Goal: Information Seeking & Learning: Learn about a topic

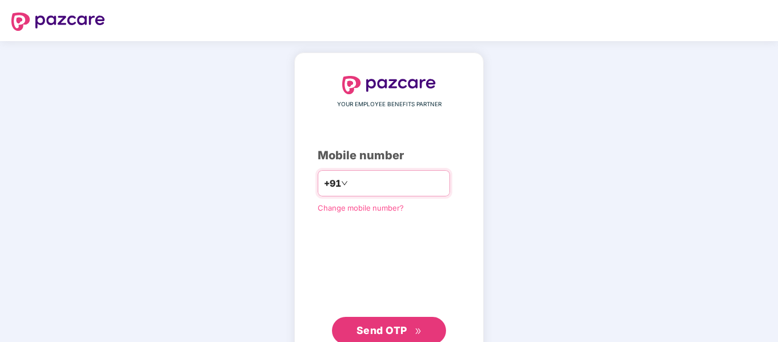
click at [389, 182] on input "number" at bounding box center [397, 183] width 94 height 18
type input "**********"
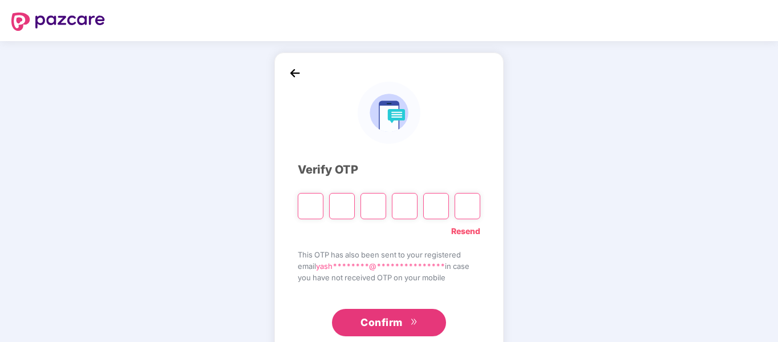
type input "*"
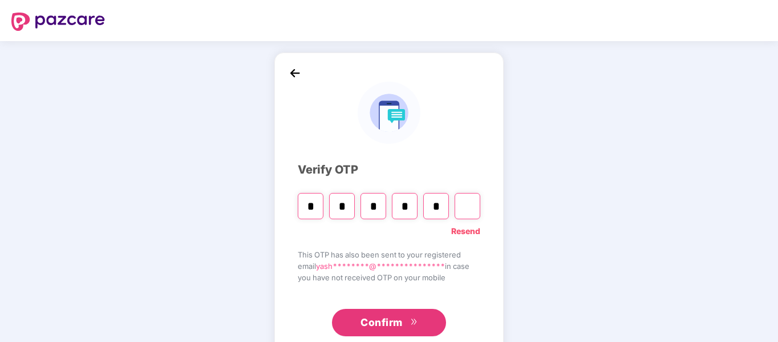
type input "*"
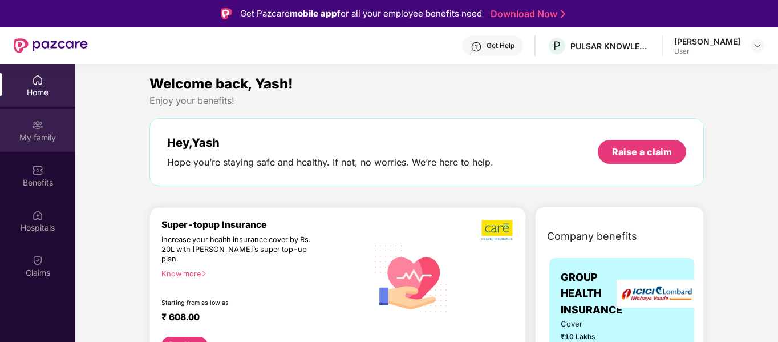
click at [38, 135] on div "My family" at bounding box center [37, 137] width 75 height 11
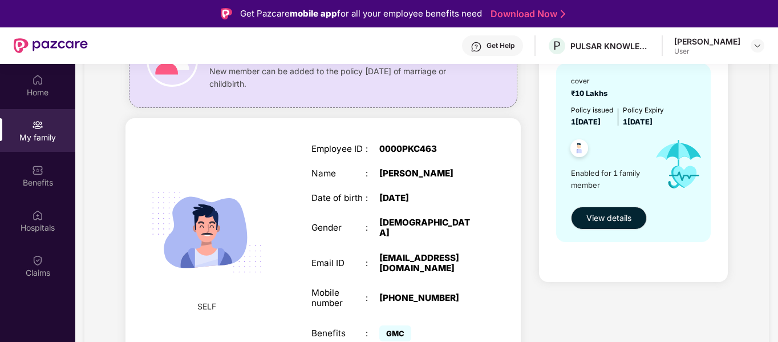
scroll to position [57, 0]
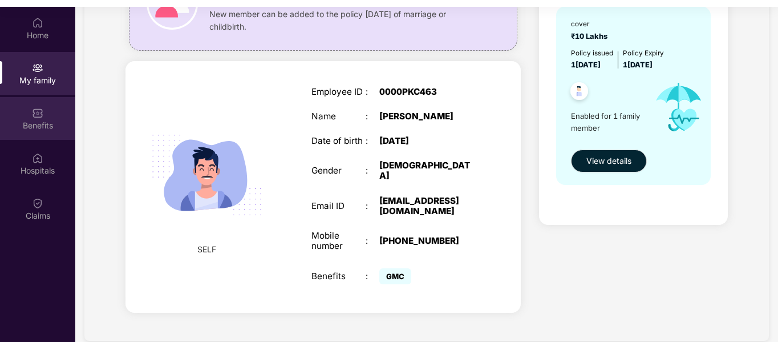
click at [15, 113] on div "Benefits" at bounding box center [37, 118] width 75 height 43
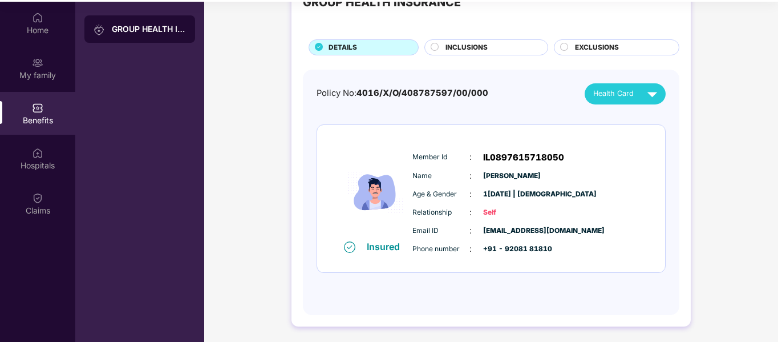
scroll to position [64, 0]
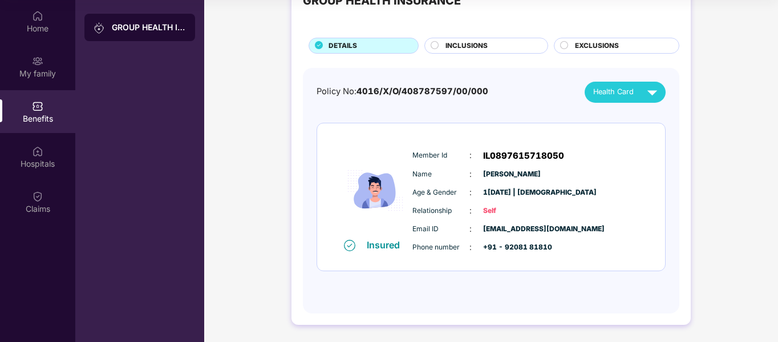
click at [490, 36] on div "GROUP HEALTH INSURANCE DETAILS INCLUSIONS EXCLUSIONS" at bounding box center [491, 15] width 376 height 75
click at [490, 47] on div "INCLUSIONS" at bounding box center [491, 46] width 102 height 13
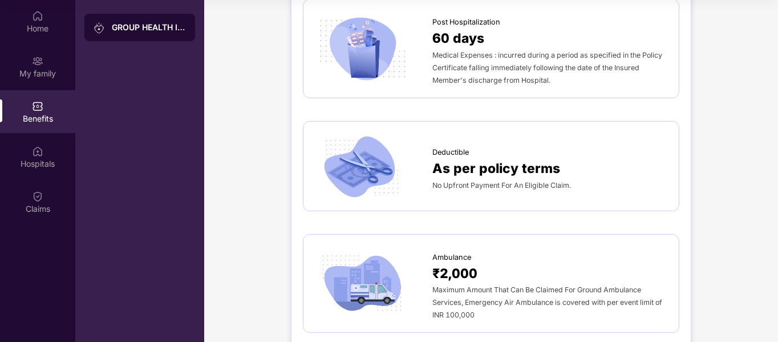
scroll to position [786, 0]
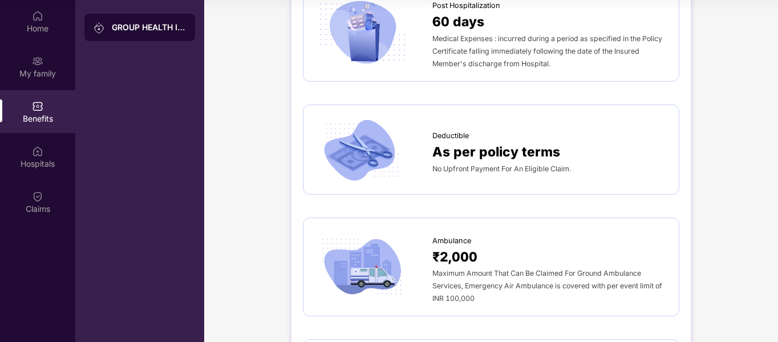
click at [499, 162] on div "No Upfront Payment For An Eligible Claim." at bounding box center [549, 168] width 235 height 13
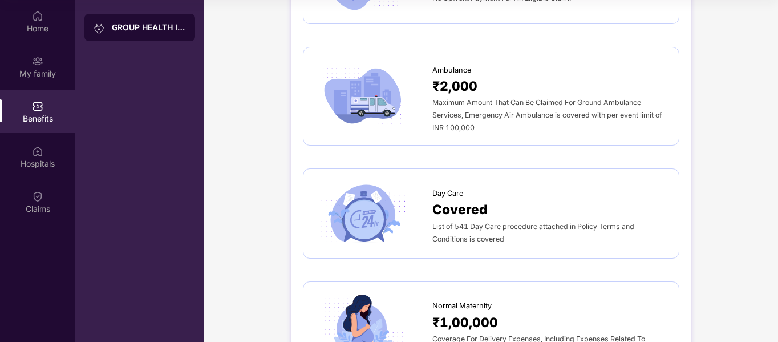
scroll to position [957, 0]
click at [497, 221] on span "List of 541 Day Care procedure attached in Policy Terms and Conditions is cover…" at bounding box center [533, 231] width 202 height 21
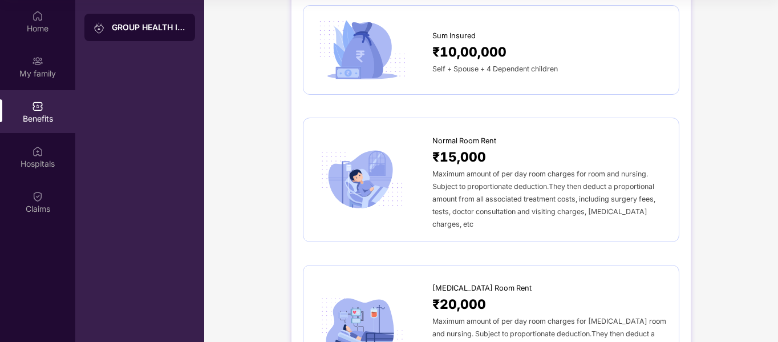
scroll to position [0, 0]
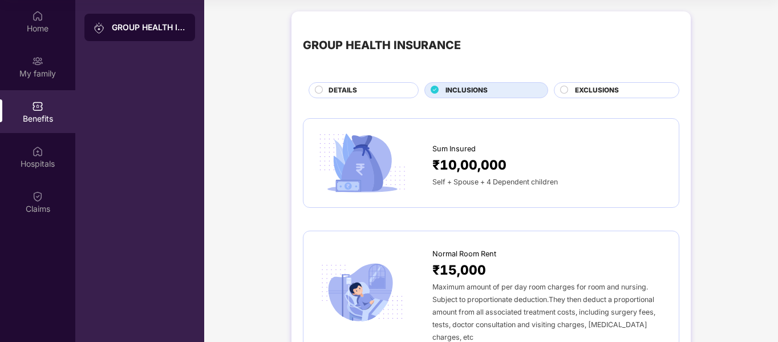
click at [596, 88] on span "EXCLUSIONS" at bounding box center [597, 90] width 44 height 11
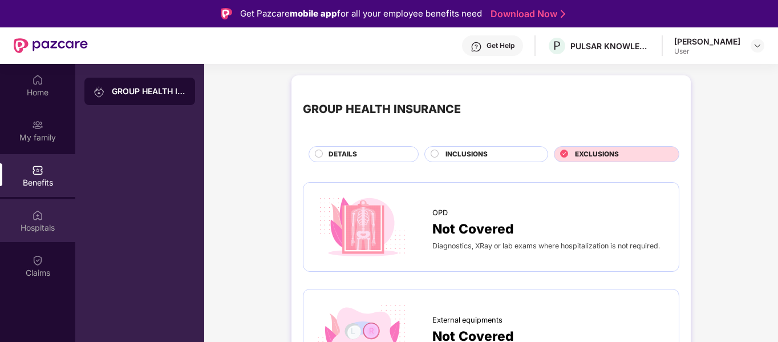
click at [35, 227] on div "Hospitals" at bounding box center [37, 227] width 75 height 11
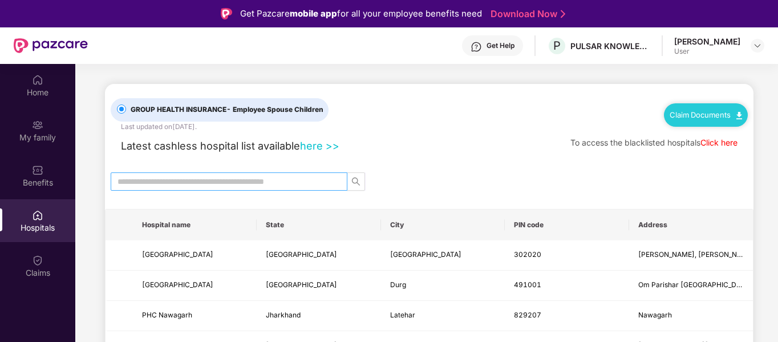
click at [225, 179] on input "text" at bounding box center [224, 181] width 214 height 13
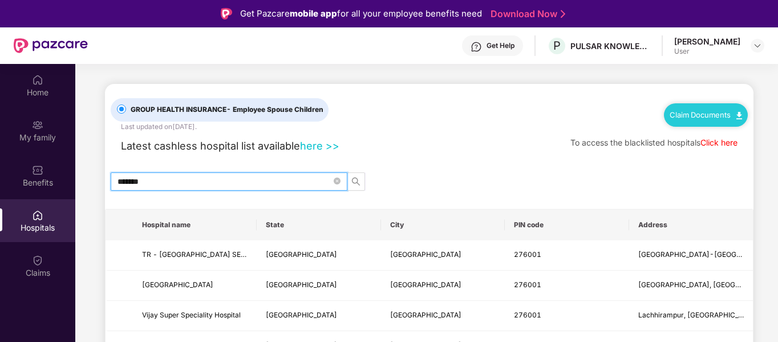
click at [295, 180] on input "*******" at bounding box center [224, 181] width 214 height 13
type input "*******"
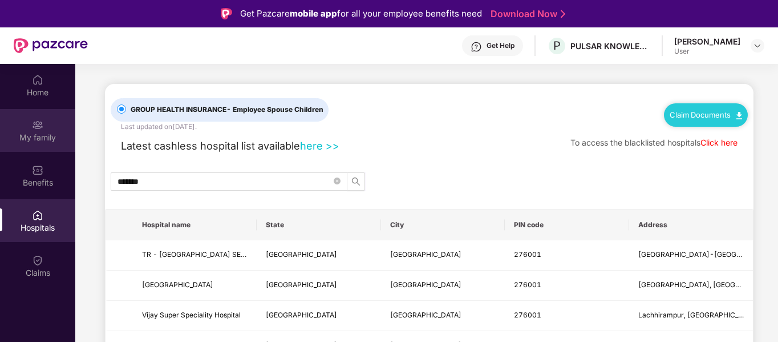
click at [39, 127] on img at bounding box center [37, 124] width 11 height 11
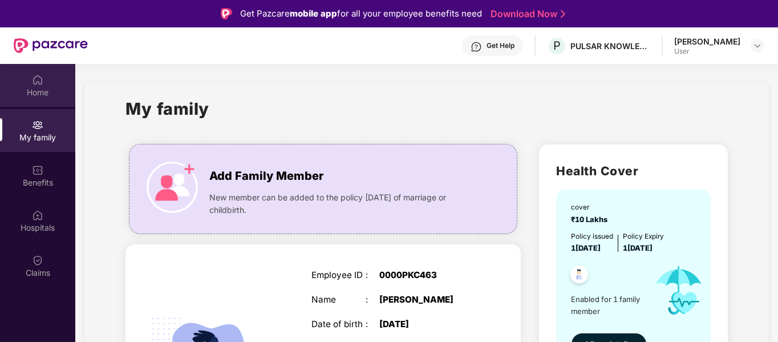
click at [48, 79] on div "Home" at bounding box center [37, 85] width 75 height 43
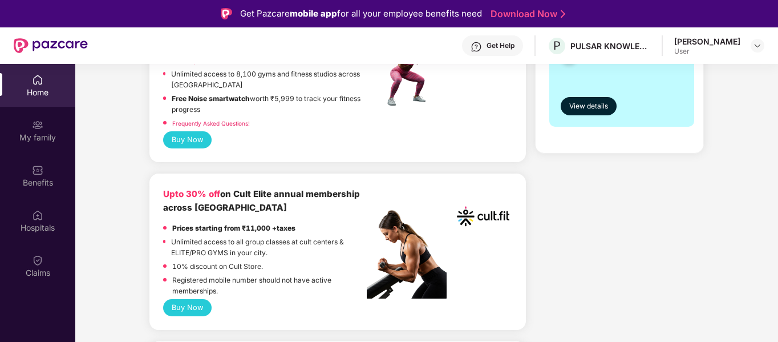
scroll to position [456, 0]
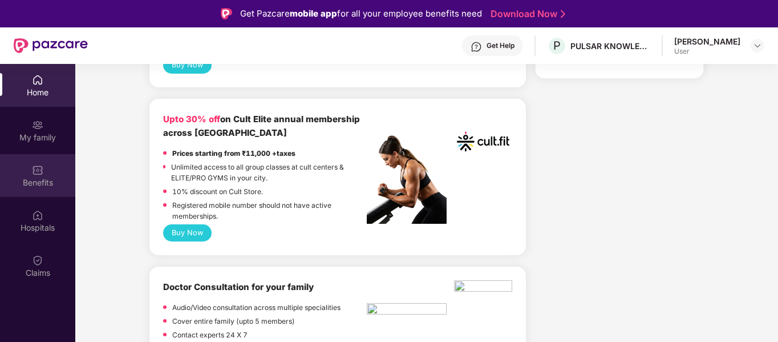
click at [47, 184] on div "Benefits" at bounding box center [37, 182] width 75 height 11
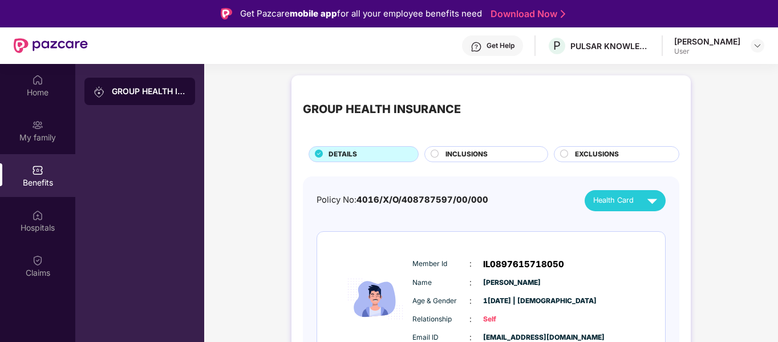
click at [458, 155] on span "INCLUSIONS" at bounding box center [466, 154] width 42 height 11
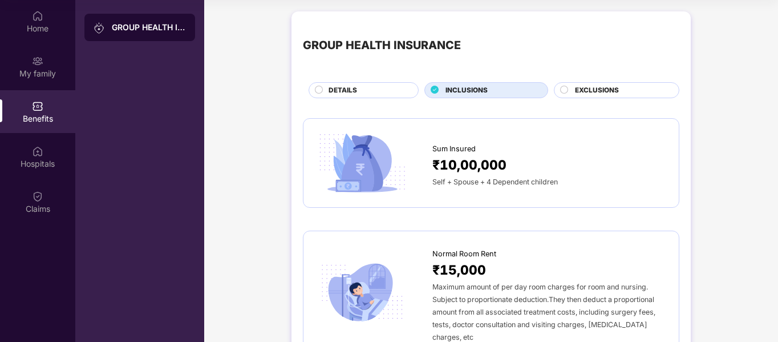
click at [625, 91] on div "EXCLUSIONS" at bounding box center [621, 91] width 104 height 13
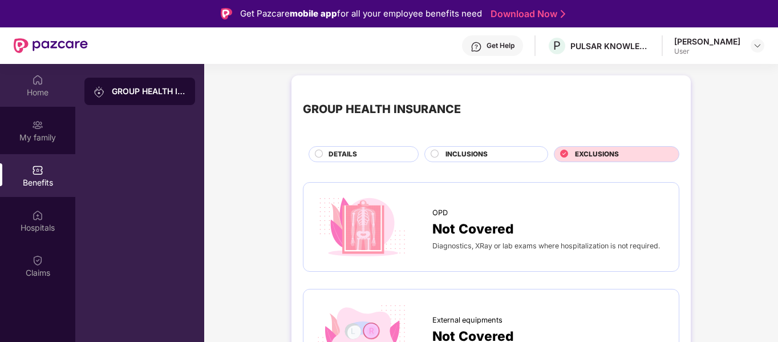
click at [48, 87] on div "Home" at bounding box center [37, 92] width 75 height 11
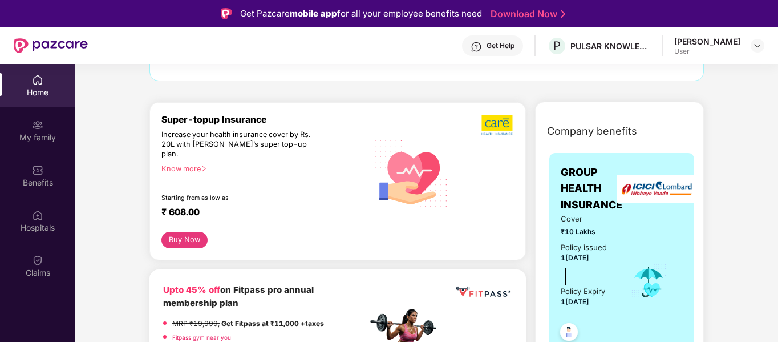
scroll to position [114, 0]
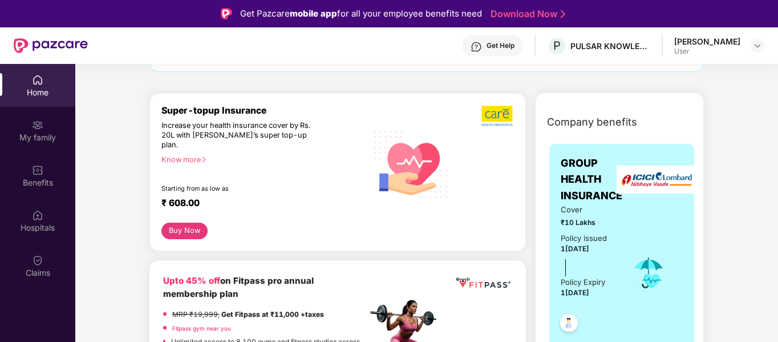
drag, startPoint x: 188, startPoint y: 149, endPoint x: 125, endPoint y: 155, distance: 62.9
click at [176, 155] on div "Know more" at bounding box center [260, 159] width 199 height 8
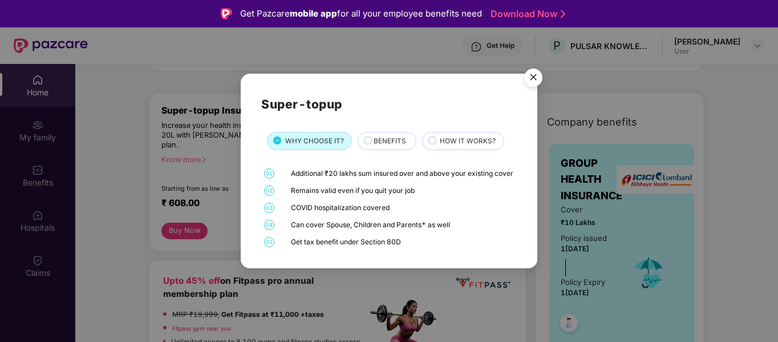
drag, startPoint x: 136, startPoint y: 159, endPoint x: 205, endPoint y: 165, distance: 69.2
click at [137, 158] on div "Super-topup WHY CHOOSE IT? BENEFITS HOW IT WORKS? 01 Additional ₹20 lakhs sum i…" at bounding box center [389, 171] width 778 height 342
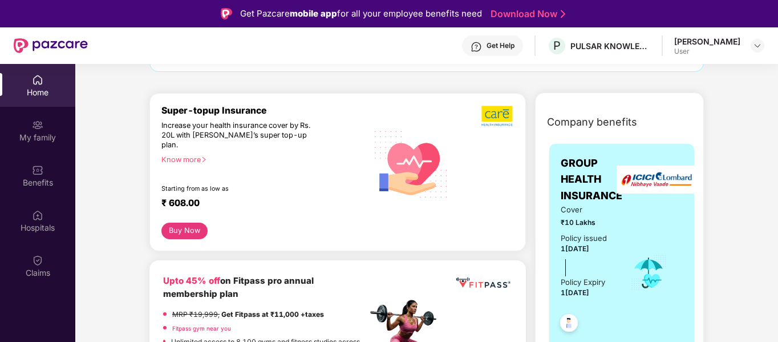
click at [184, 155] on div "Know more" at bounding box center [260, 159] width 199 height 8
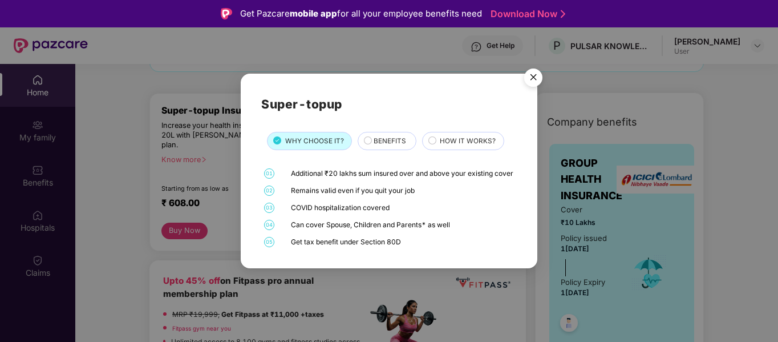
click at [380, 136] on span "BENEFITS" at bounding box center [389, 141] width 32 height 11
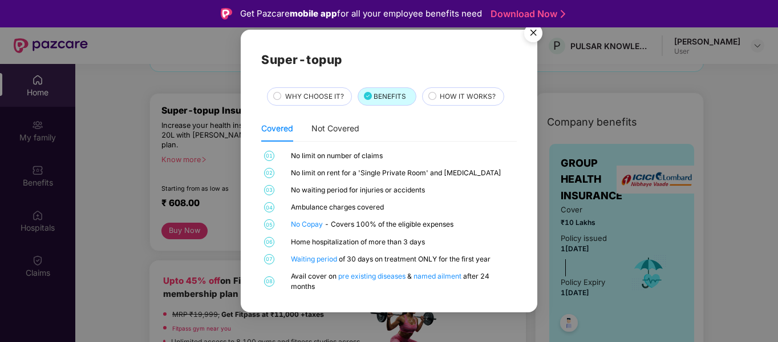
click at [310, 101] on span "WHY CHOOSE IT?" at bounding box center [314, 96] width 59 height 11
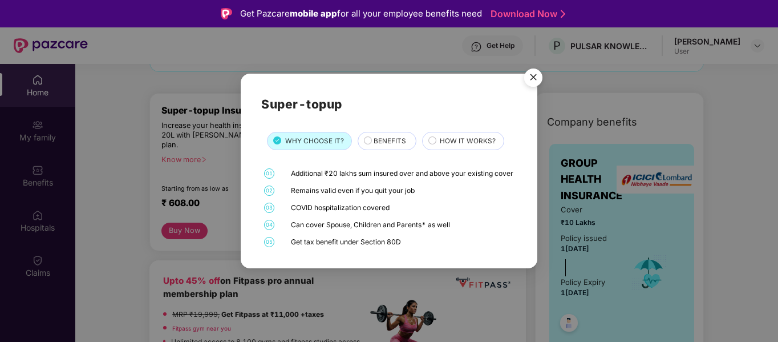
click at [380, 136] on span "BENEFITS" at bounding box center [389, 141] width 32 height 11
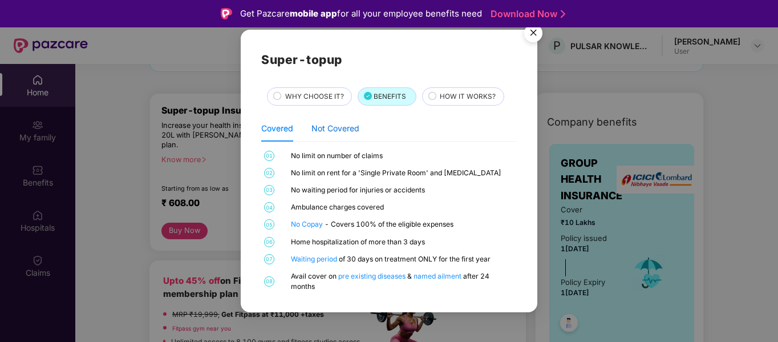
click at [345, 128] on div "Not Covered" at bounding box center [335, 128] width 48 height 13
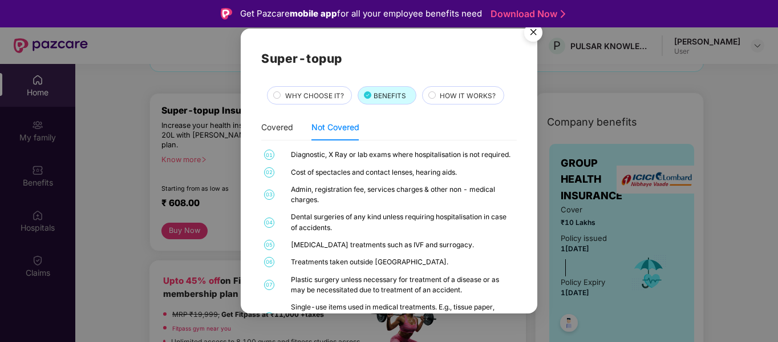
scroll to position [0, 0]
click at [449, 98] on span "HOW IT WORKS?" at bounding box center [468, 96] width 56 height 11
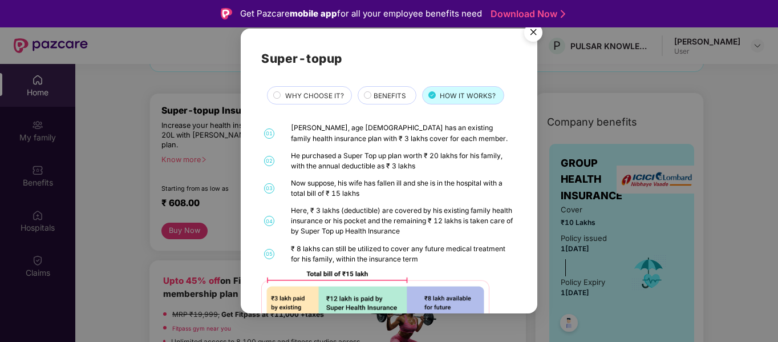
click at [533, 33] on img "Close" at bounding box center [533, 34] width 32 height 32
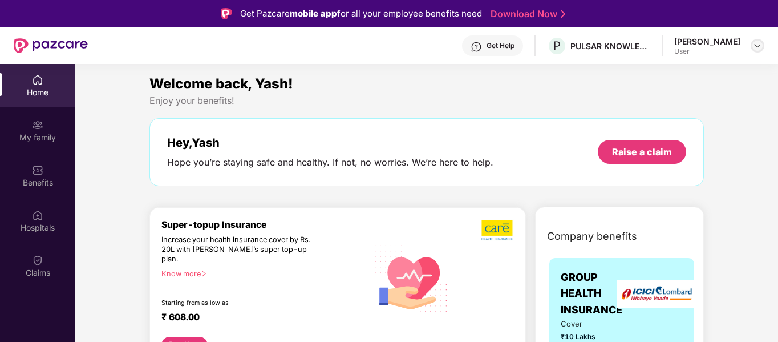
click at [756, 46] on img at bounding box center [757, 45] width 9 height 9
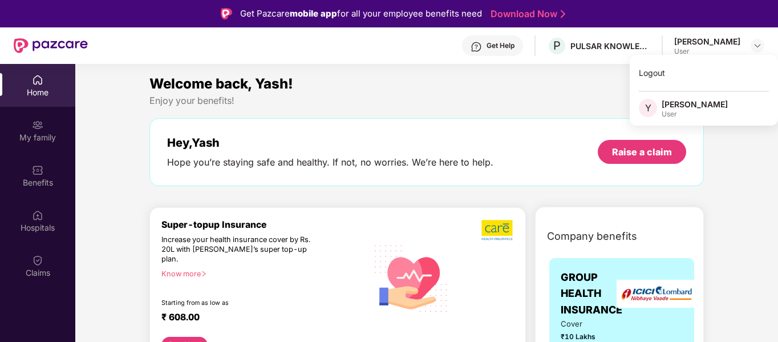
click at [424, 71] on section "Welcome back, Yash! Enjoy your benefits! Hey, [PERSON_NAME] you’re staying safe…" at bounding box center [426, 235] width 702 height 342
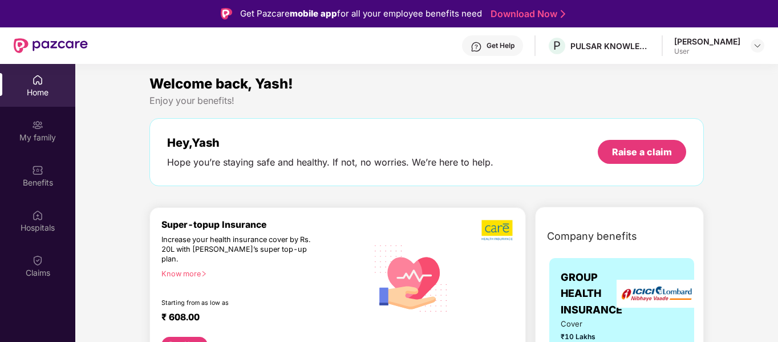
click at [39, 66] on div "Home" at bounding box center [37, 85] width 75 height 43
click at [53, 145] on div "My family" at bounding box center [37, 130] width 75 height 43
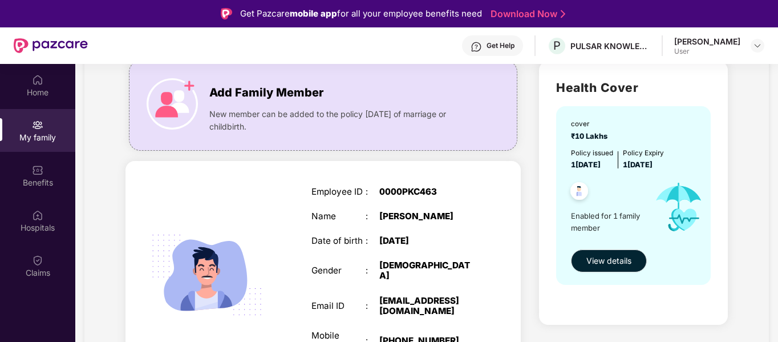
scroll to position [126, 0]
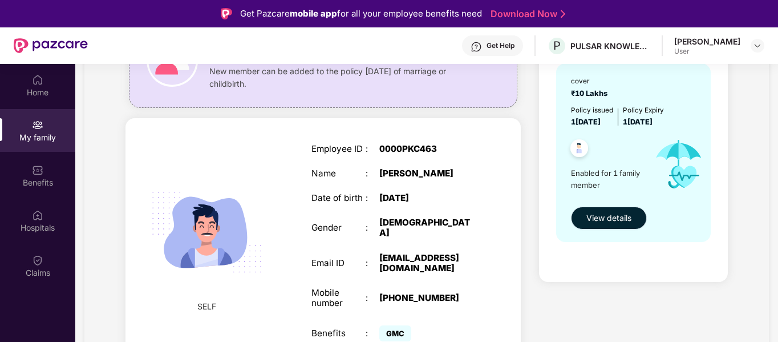
click at [616, 220] on span "View details" at bounding box center [608, 218] width 45 height 13
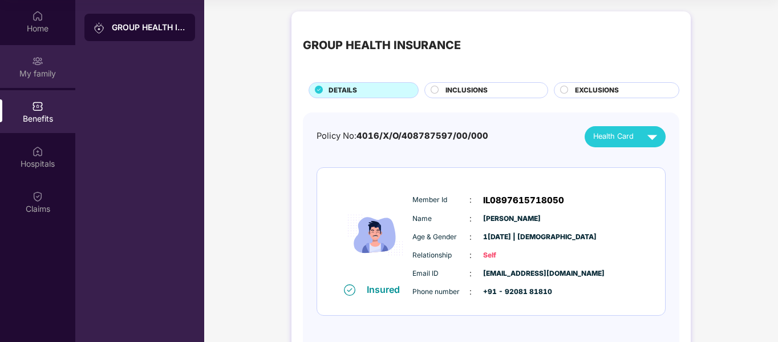
click at [40, 75] on div "My family" at bounding box center [37, 73] width 75 height 11
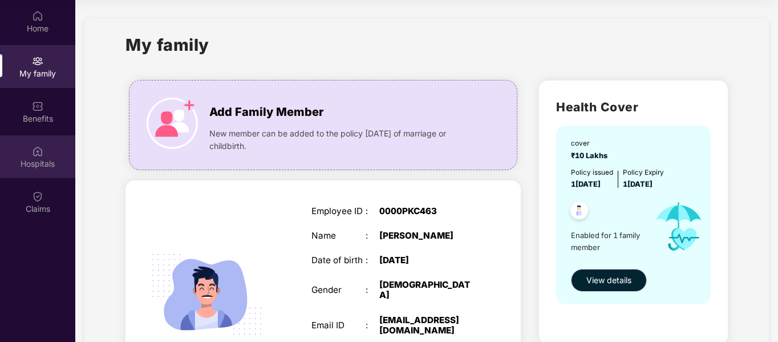
click at [30, 136] on div "Hospitals" at bounding box center [37, 156] width 75 height 43
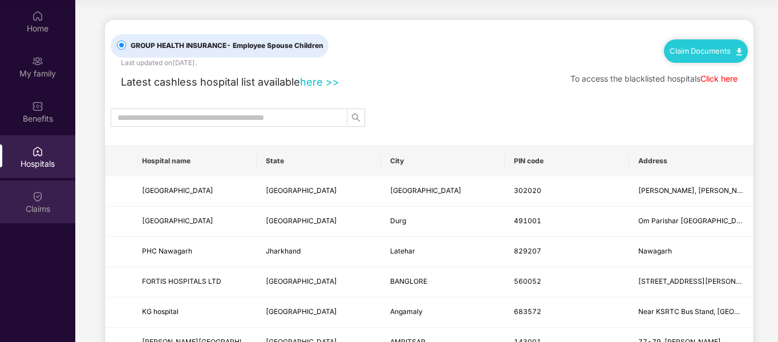
click at [37, 212] on div "Claims" at bounding box center [37, 208] width 75 height 11
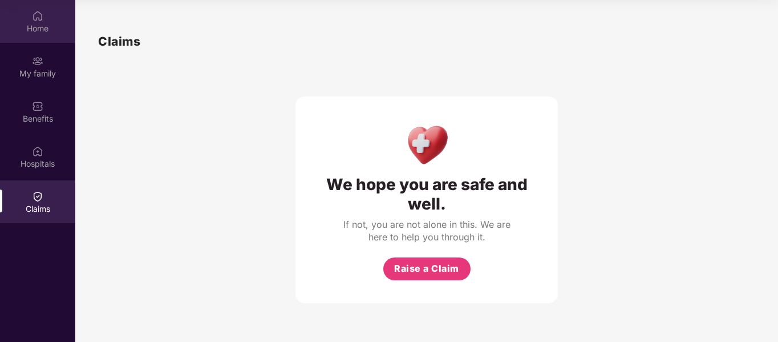
click at [32, 21] on img at bounding box center [37, 15] width 11 height 11
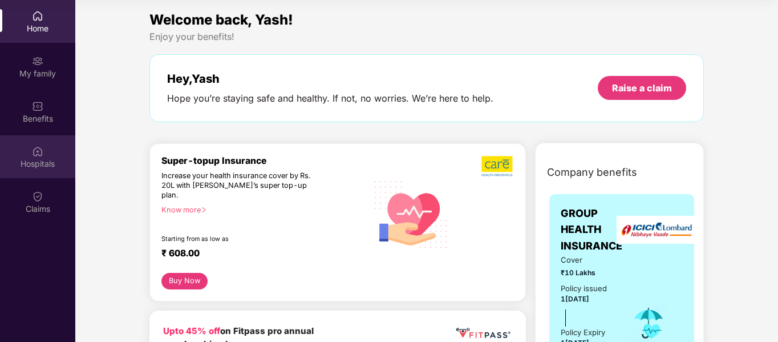
click at [52, 158] on div "Hospitals" at bounding box center [37, 163] width 75 height 11
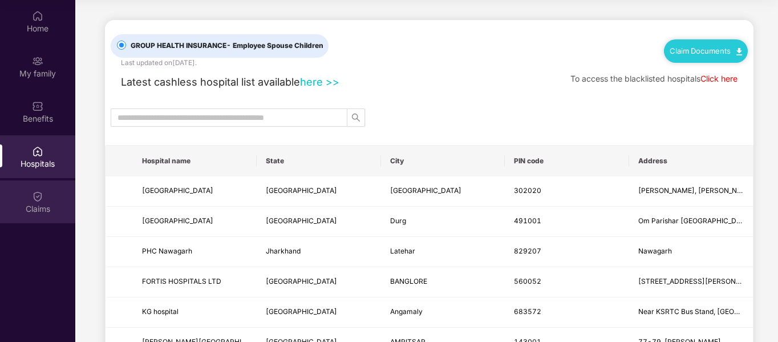
click at [46, 199] on div "Claims" at bounding box center [37, 201] width 75 height 43
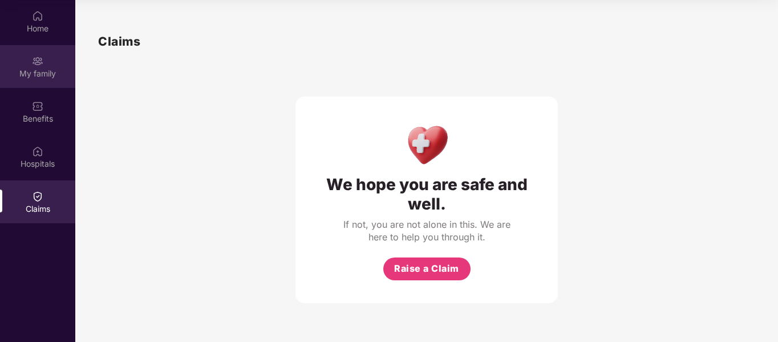
click at [54, 58] on div "My family" at bounding box center [37, 66] width 75 height 43
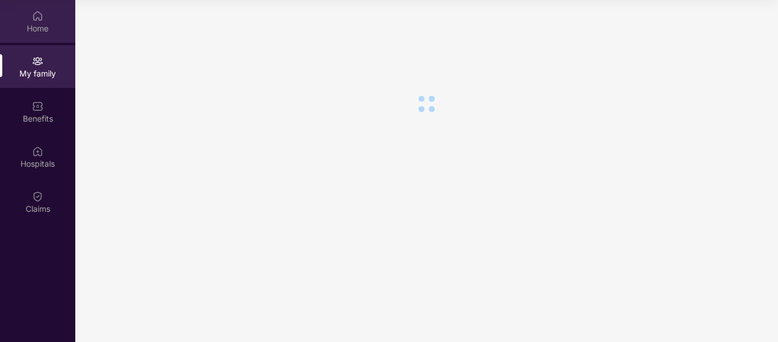
click at [33, 22] on div "Home" at bounding box center [37, 21] width 75 height 43
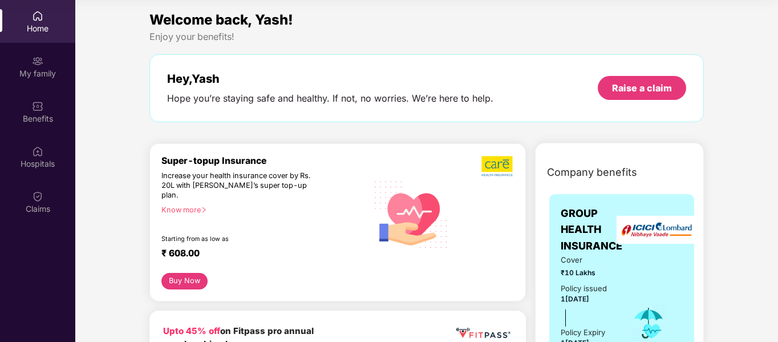
click at [180, 273] on button "Buy Now" at bounding box center [184, 281] width 46 height 17
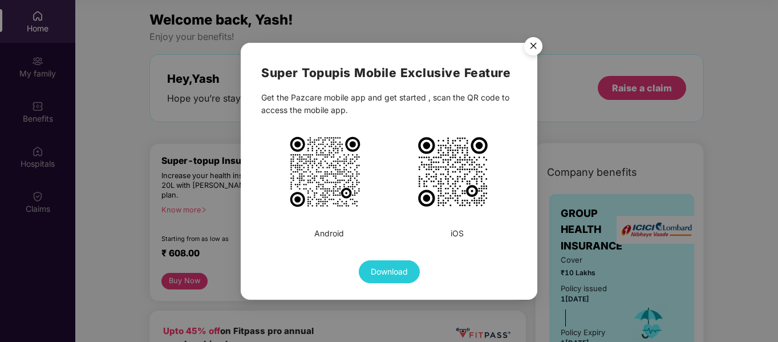
drag, startPoint x: 384, startPoint y: 277, endPoint x: 393, endPoint y: 180, distance: 97.9
click at [393, 180] on div "Super Topup is Mobile Exclusive Feature Get the Pazcare mobile app and get star…" at bounding box center [388, 172] width 255 height 219
click at [538, 39] on img "Close" at bounding box center [533, 48] width 32 height 32
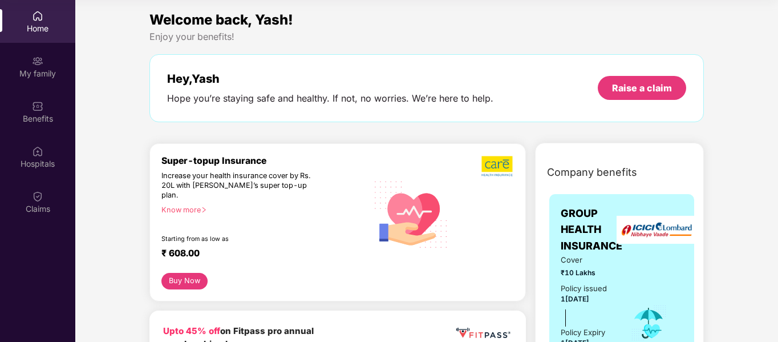
click at [182, 205] on div "Know more" at bounding box center [260, 209] width 199 height 8
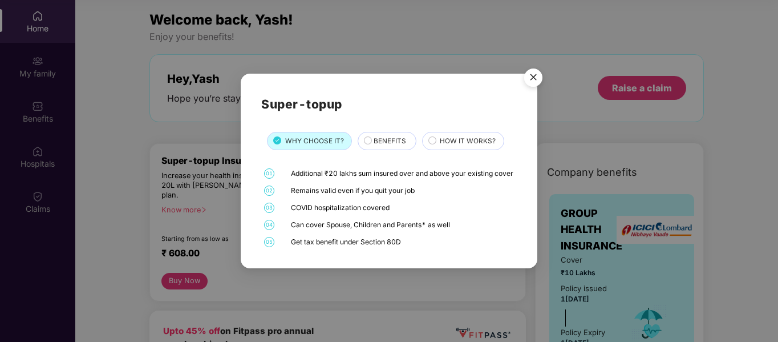
click at [527, 68] on img "Close" at bounding box center [533, 79] width 32 height 32
